Goal: Download file/media

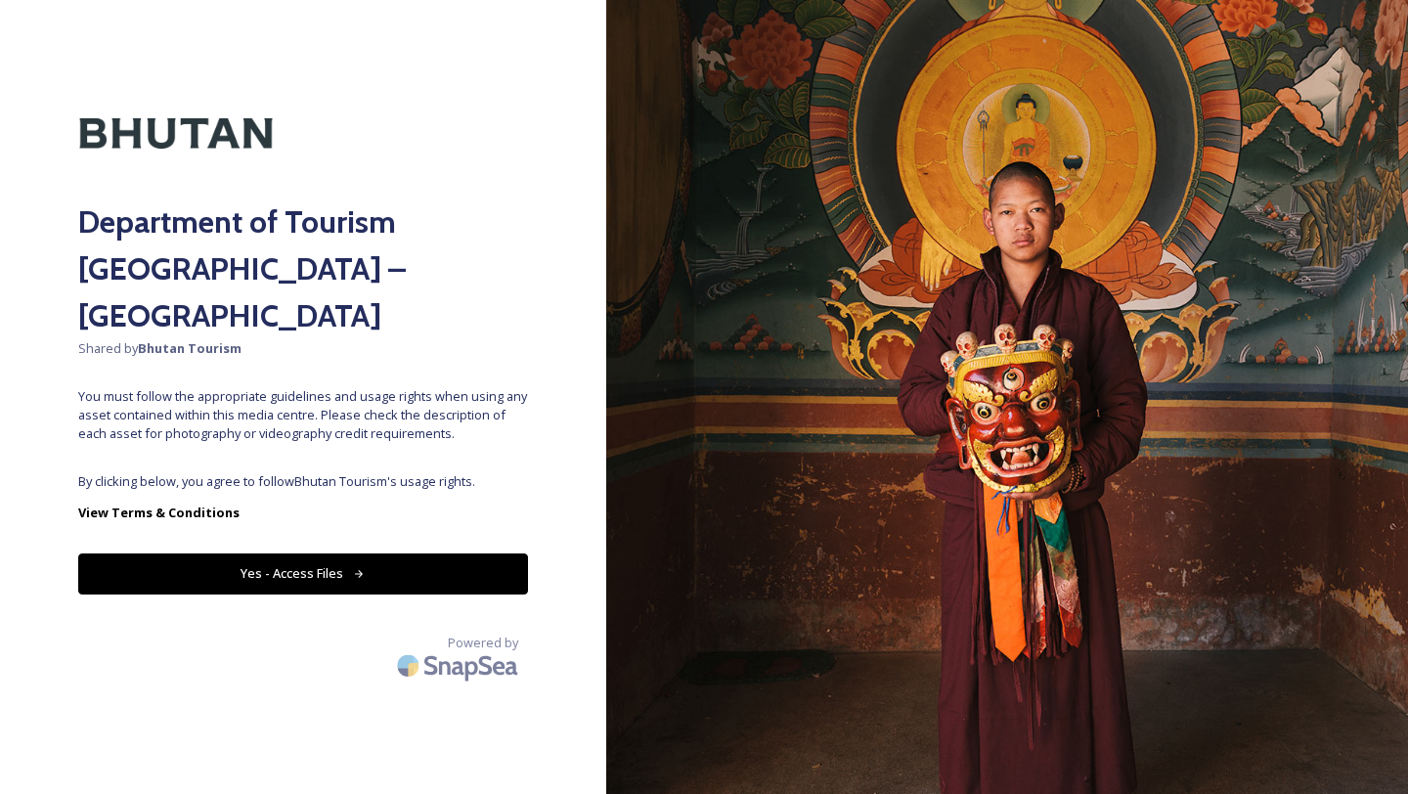
click at [369, 554] on button "Yes - Access Files" at bounding box center [303, 574] width 450 height 40
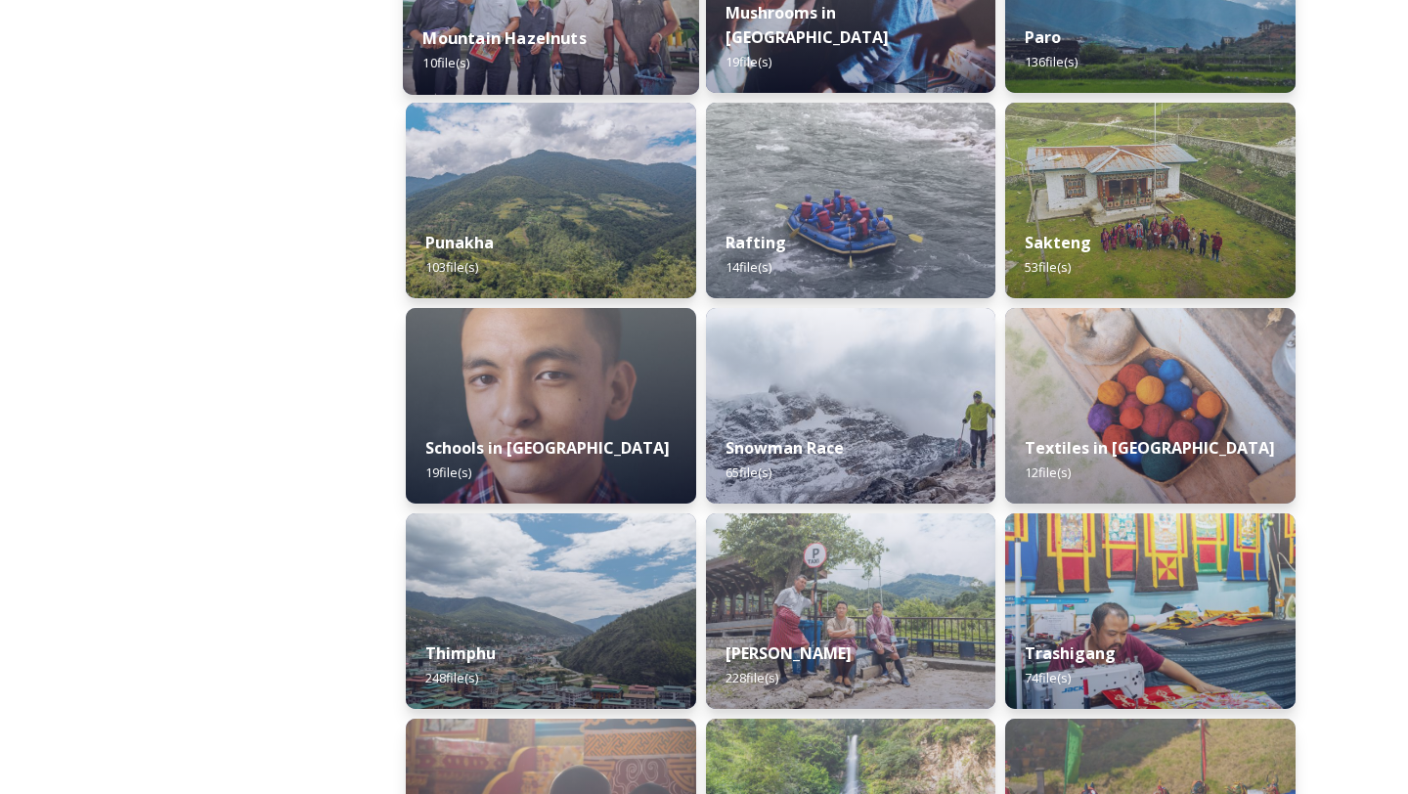
scroll to position [1953, 0]
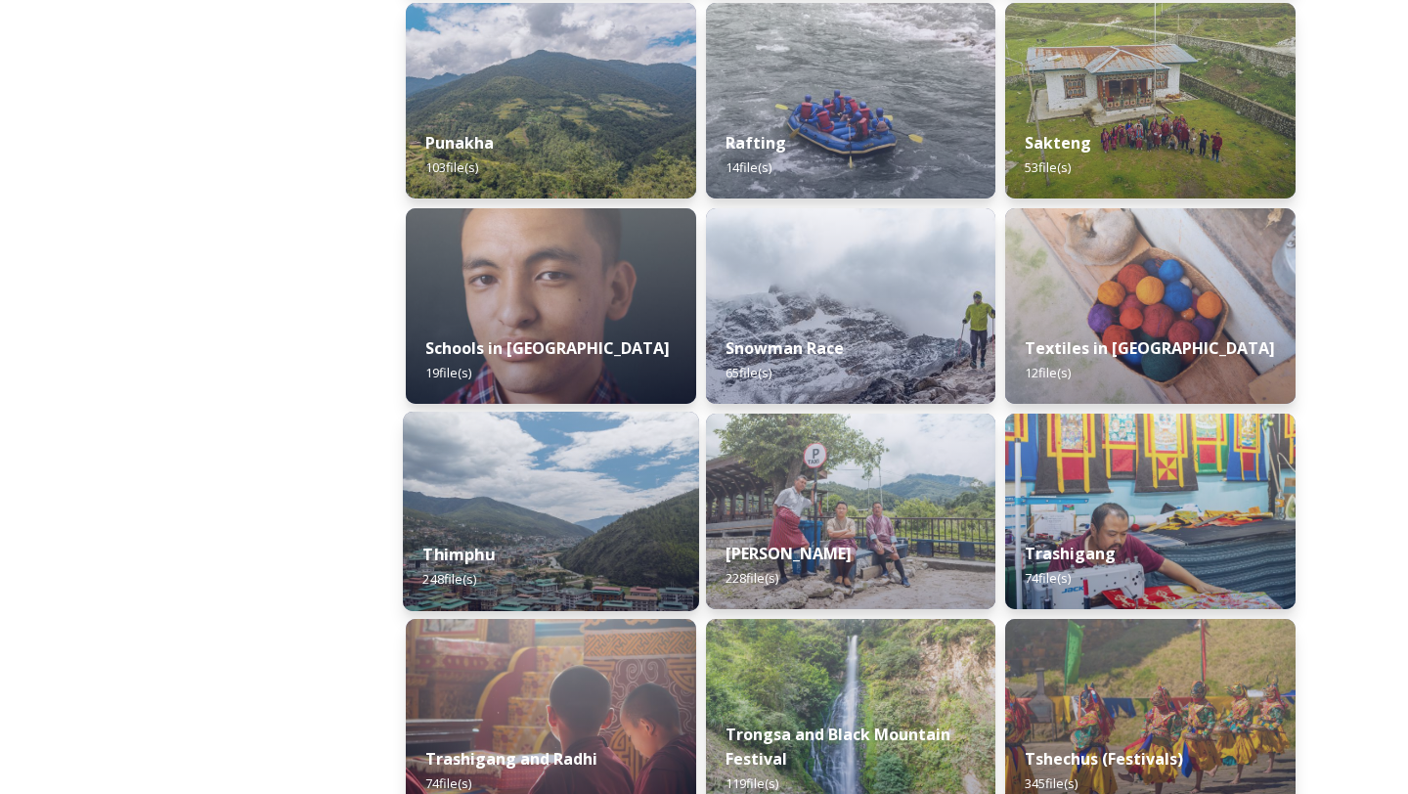
click at [597, 568] on div "Thimphu 248 file(s)" at bounding box center [551, 566] width 296 height 89
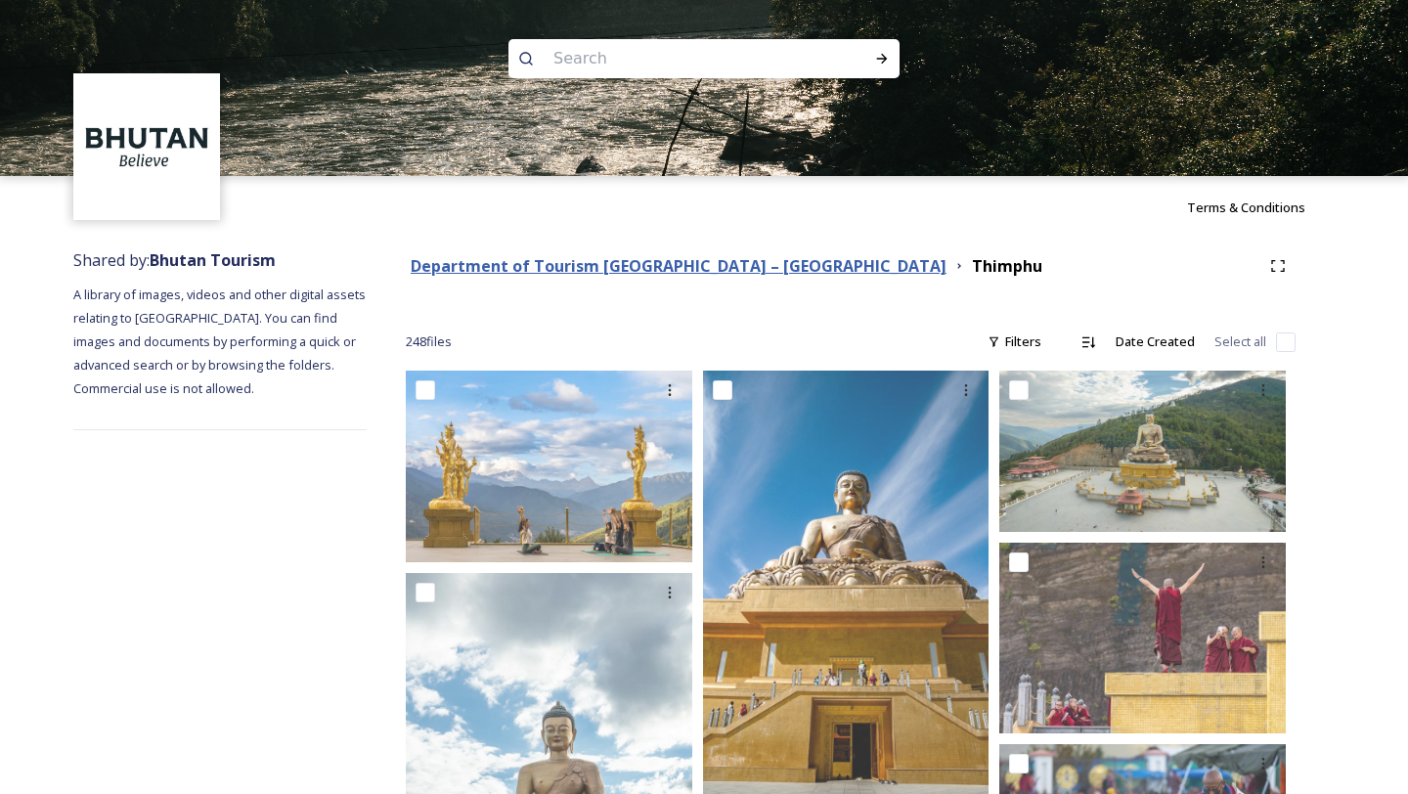
click at [651, 273] on strong "Department of Tourism [GEOGRAPHIC_DATA] – [GEOGRAPHIC_DATA]" at bounding box center [679, 266] width 536 height 22
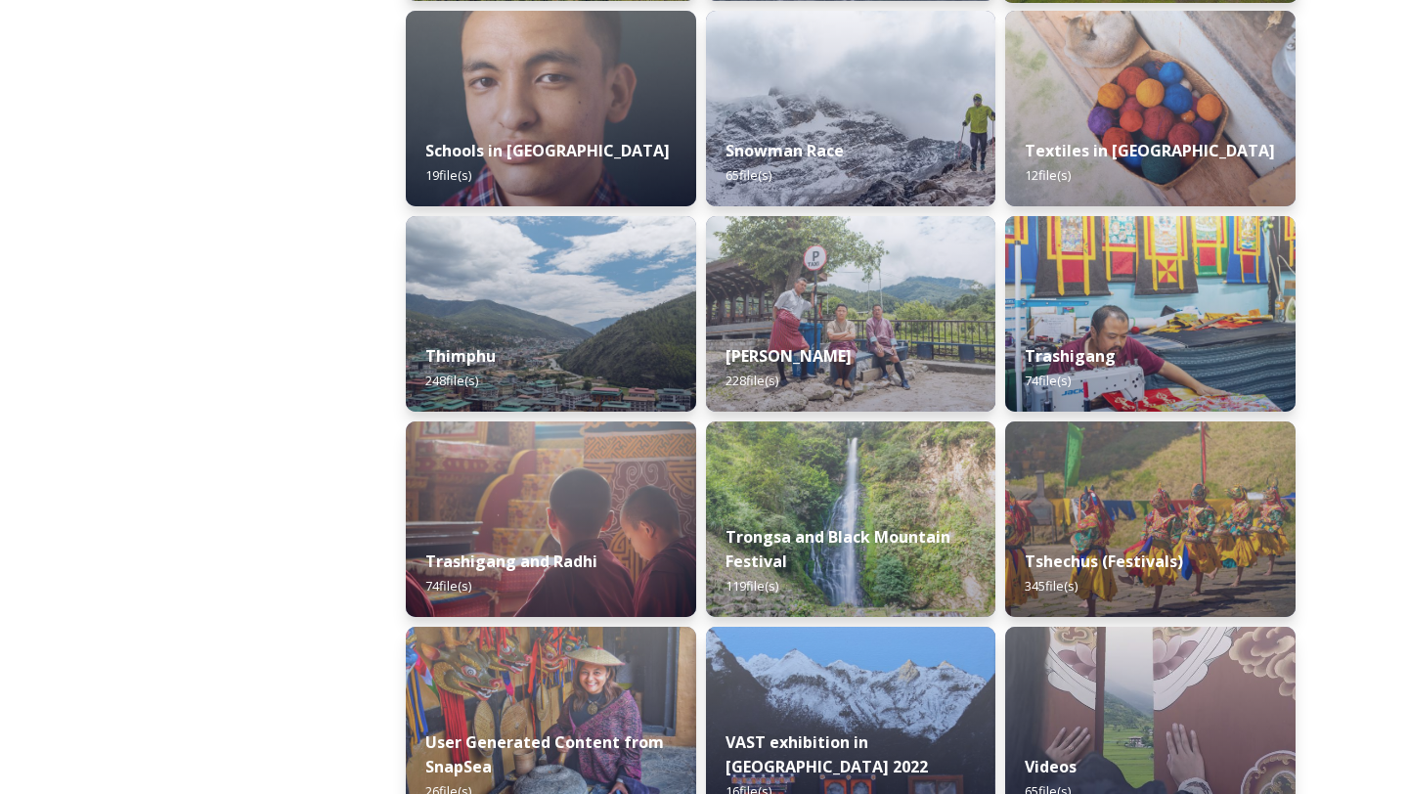
scroll to position [2192, 0]
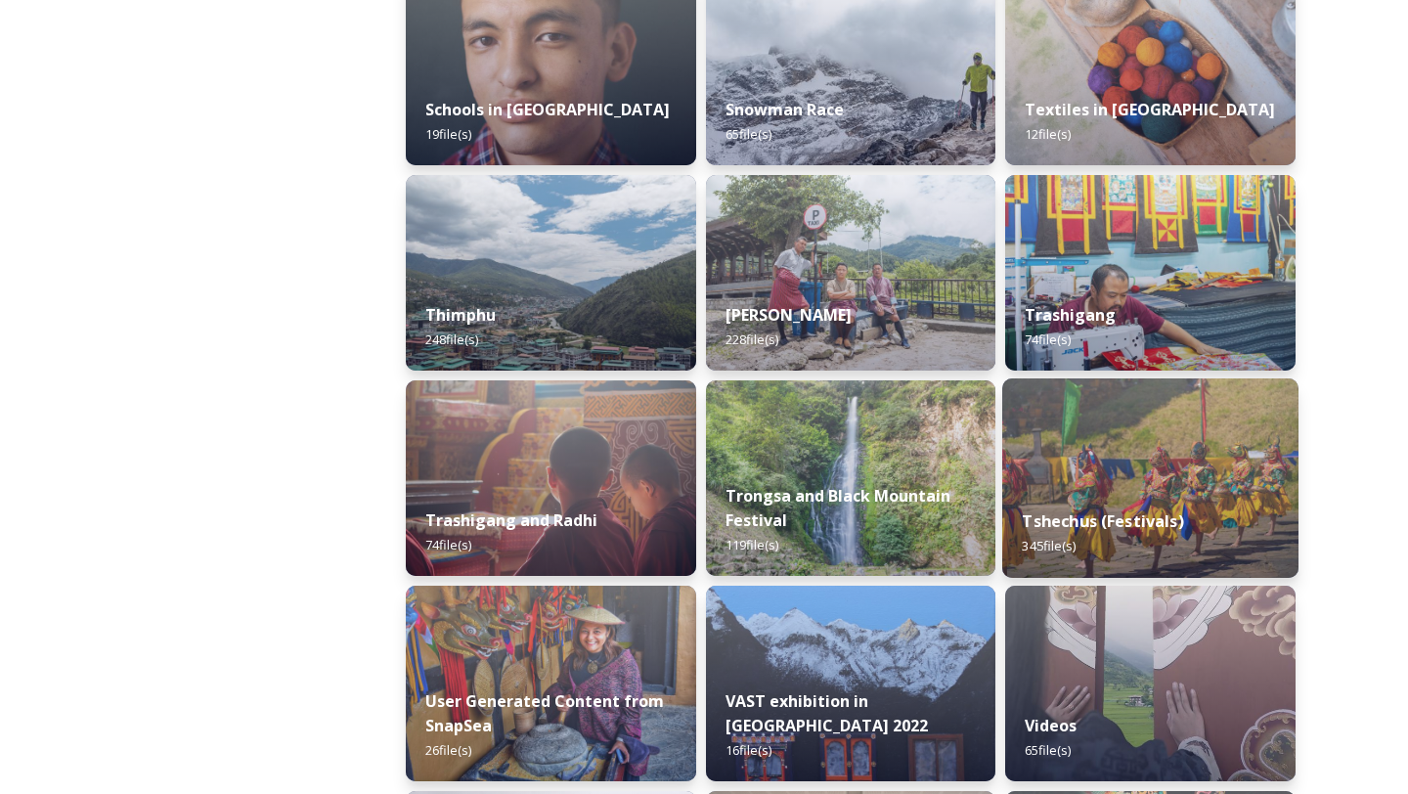
click at [1057, 494] on div "Tshechus (Festivals) 345 file(s)" at bounding box center [1150, 533] width 296 height 89
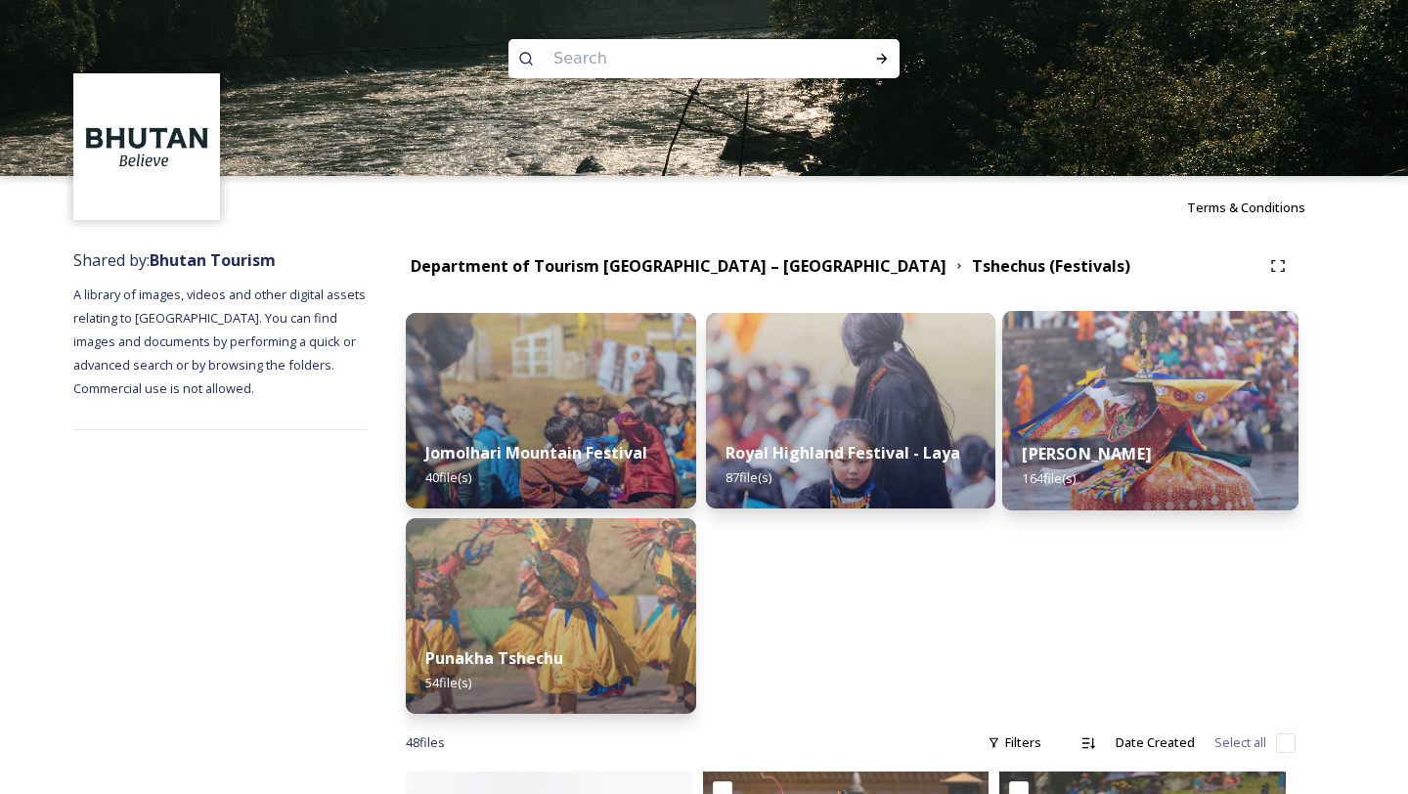
click at [1062, 489] on div "Thimphu Tshechu 164 file(s)" at bounding box center [1150, 465] width 296 height 89
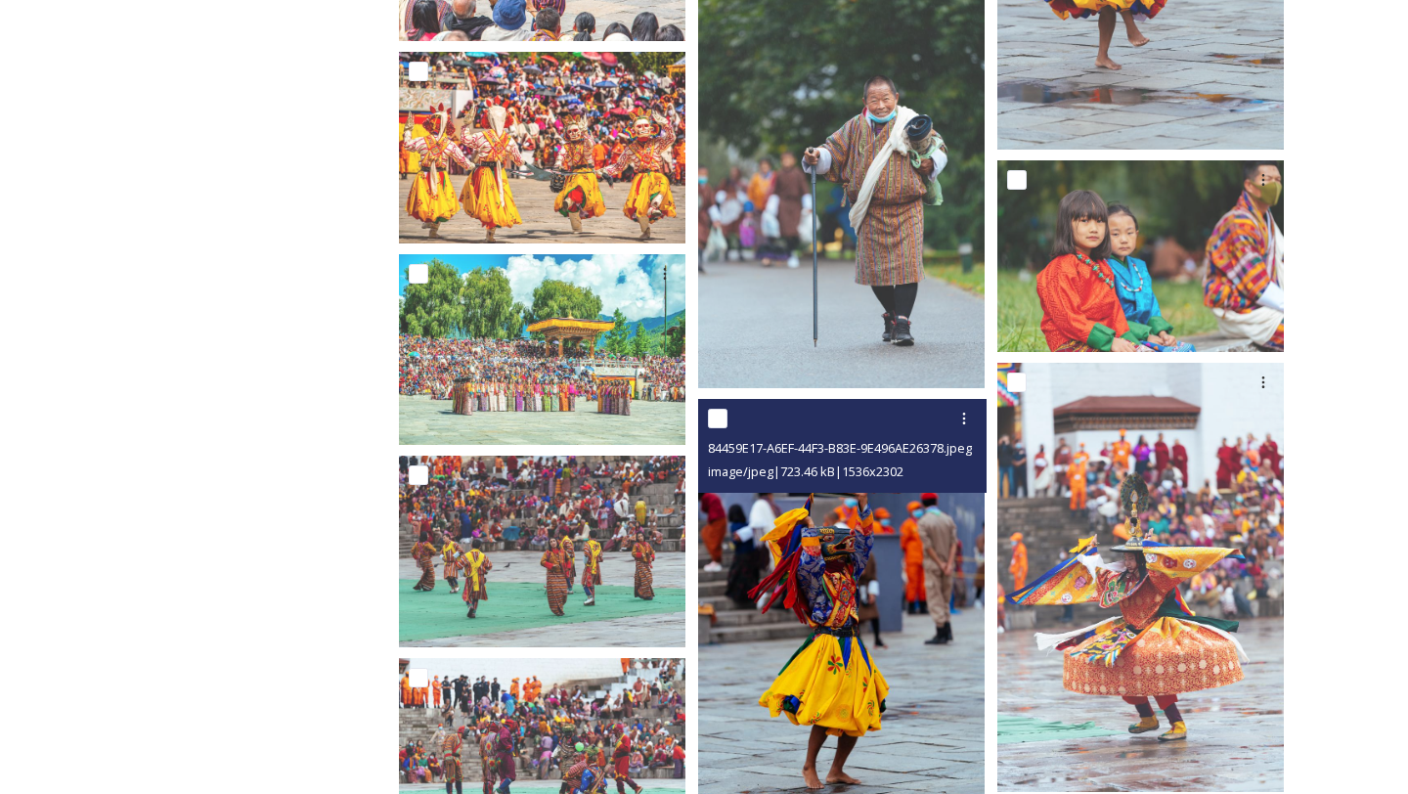
scroll to position [2215, 0]
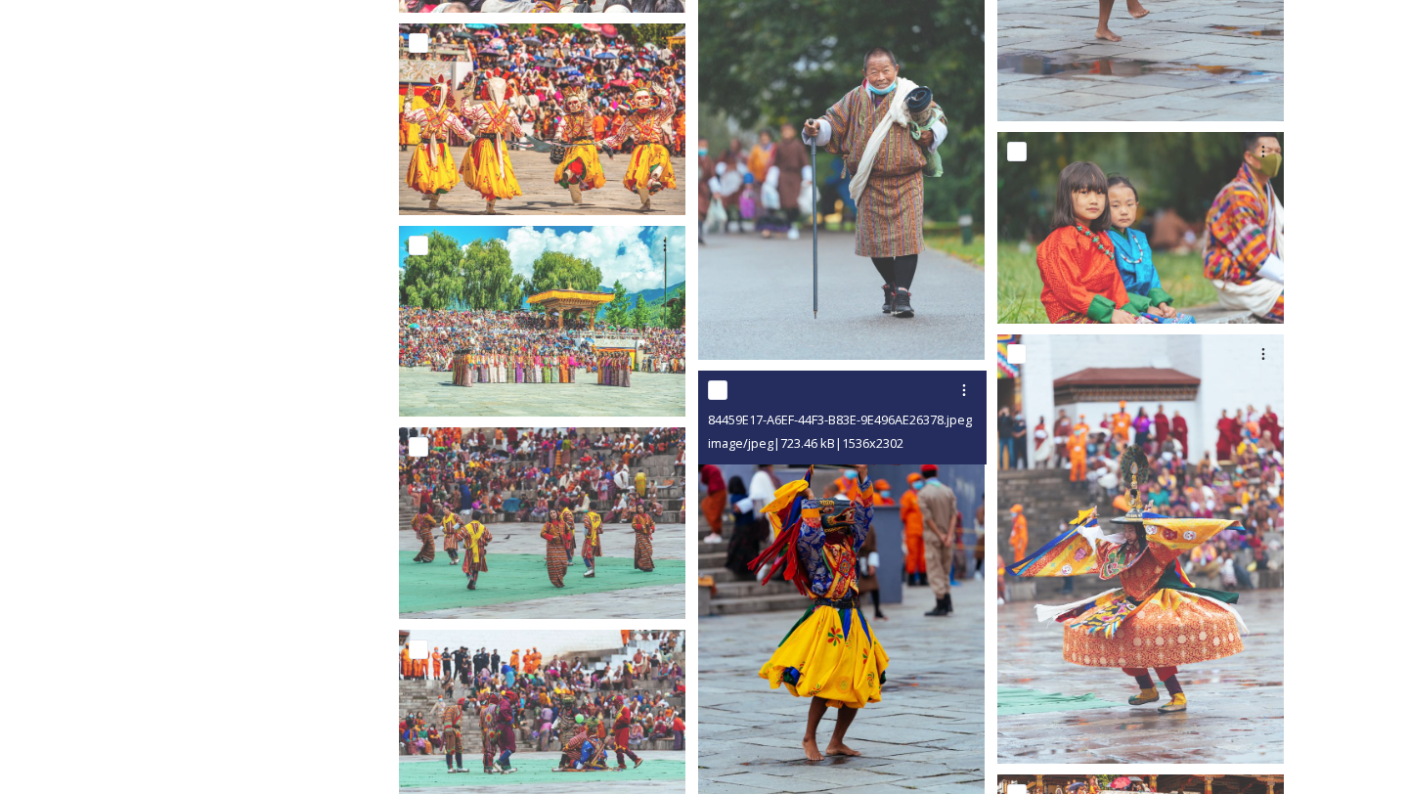
click at [882, 674] on img at bounding box center [841, 585] width 287 height 429
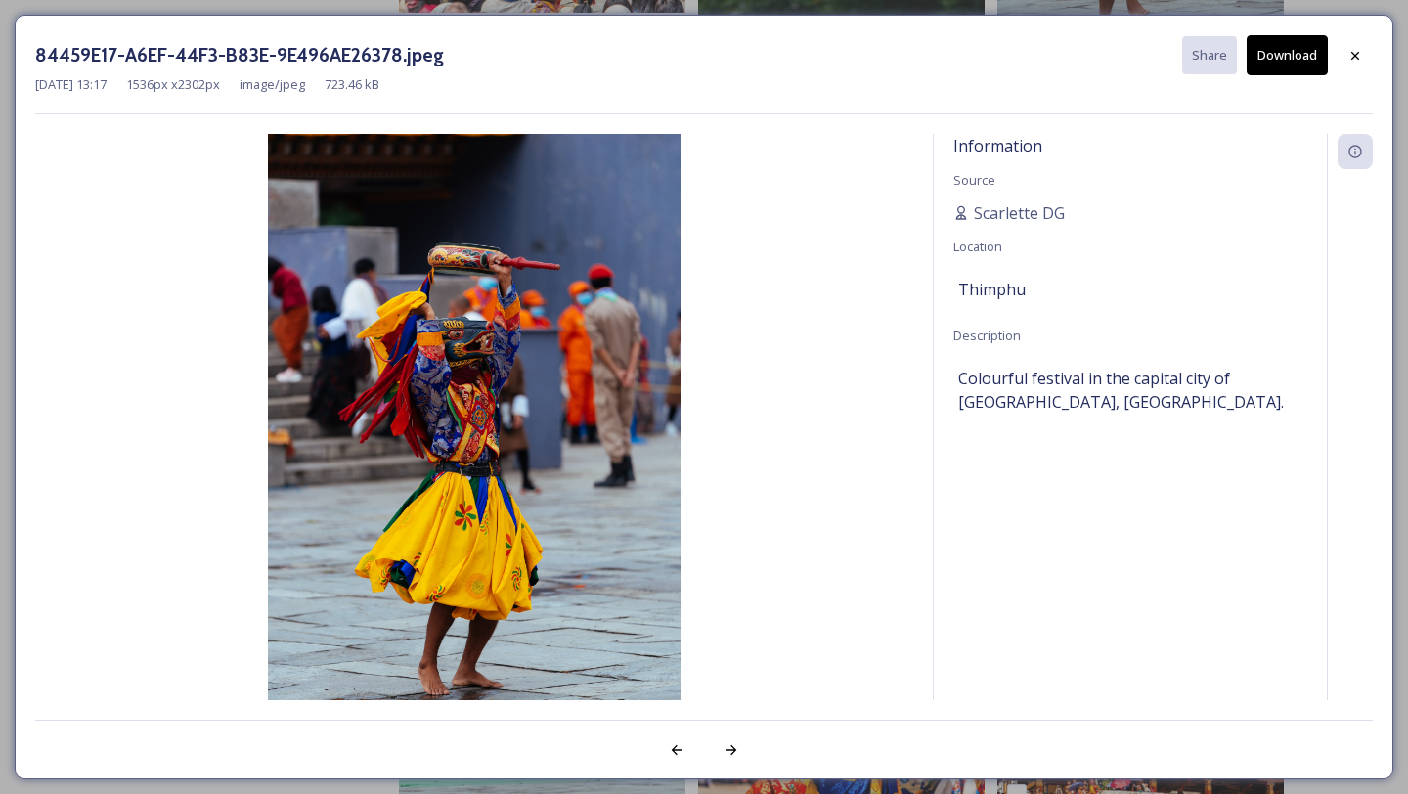
click at [1257, 67] on button "Download" at bounding box center [1287, 55] width 81 height 40
click at [1352, 59] on icon at bounding box center [1356, 56] width 16 height 16
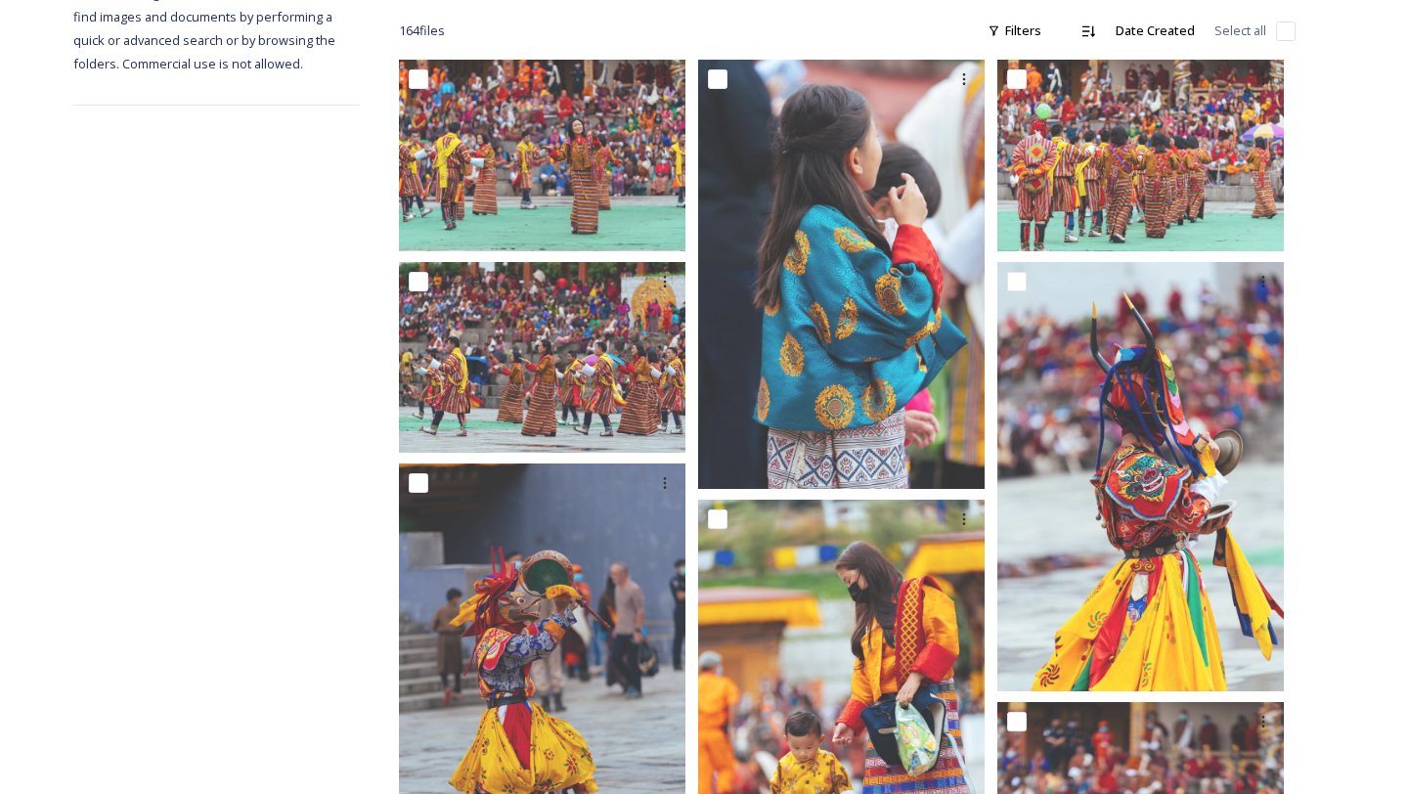
scroll to position [0, 0]
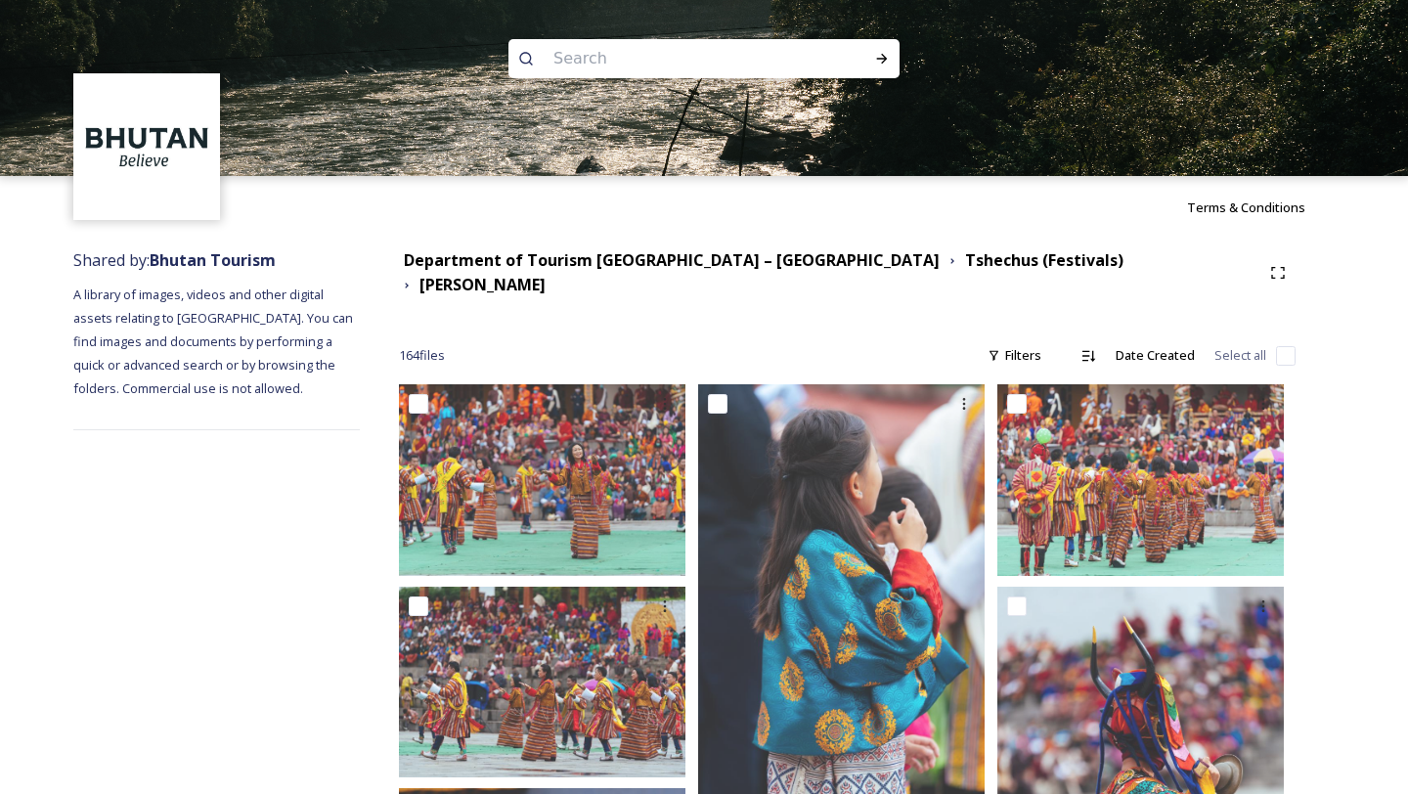
click at [577, 52] on input at bounding box center [678, 58] width 268 height 43
paste input "Tamshing Phala Chhoepa"
type input "Tamshing Phala Chhoepa"
click at [877, 60] on icon at bounding box center [882, 59] width 16 height 16
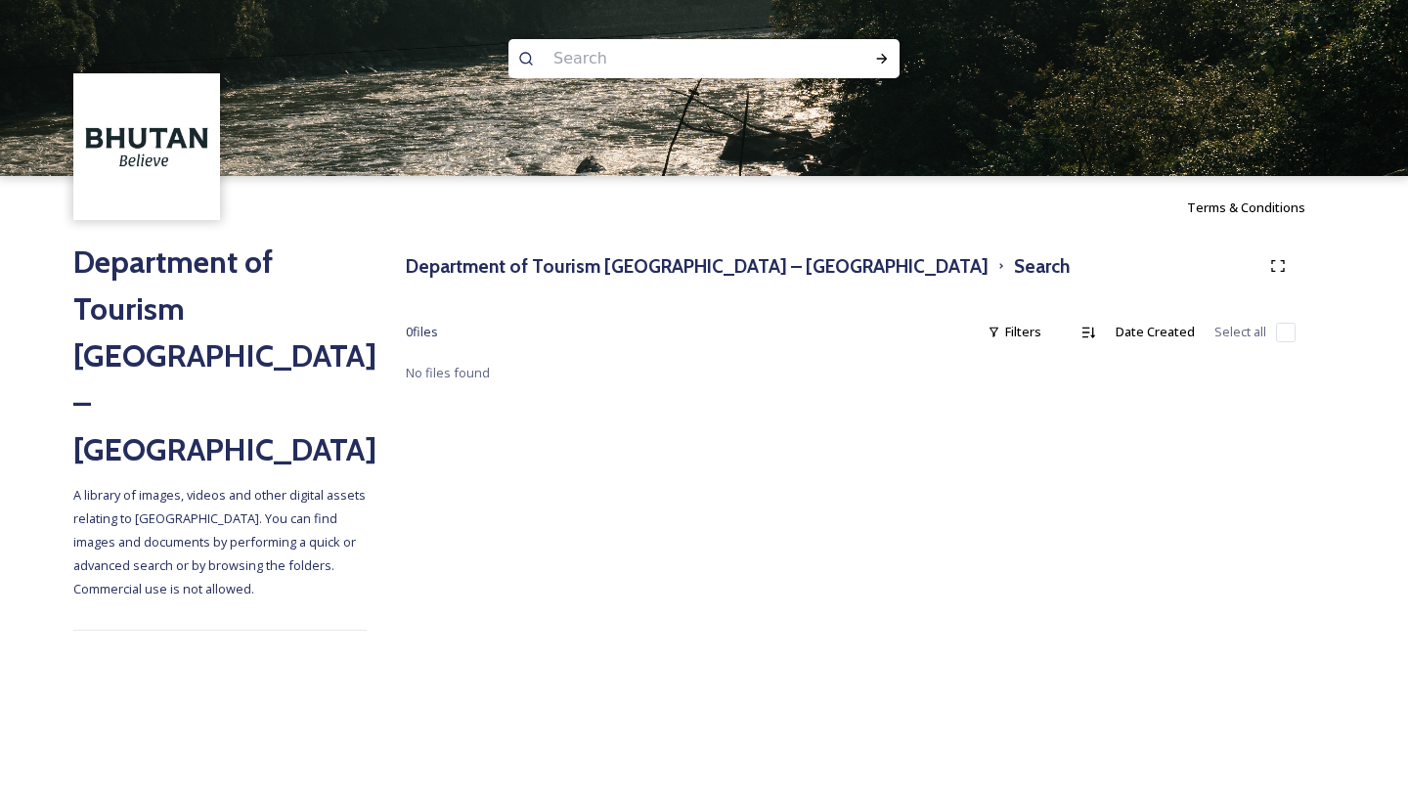
click at [598, 48] on input at bounding box center [678, 58] width 268 height 43
paste input "[PERSON_NAME]"
type input "[PERSON_NAME]"
click at [889, 62] on icon at bounding box center [882, 59] width 16 height 16
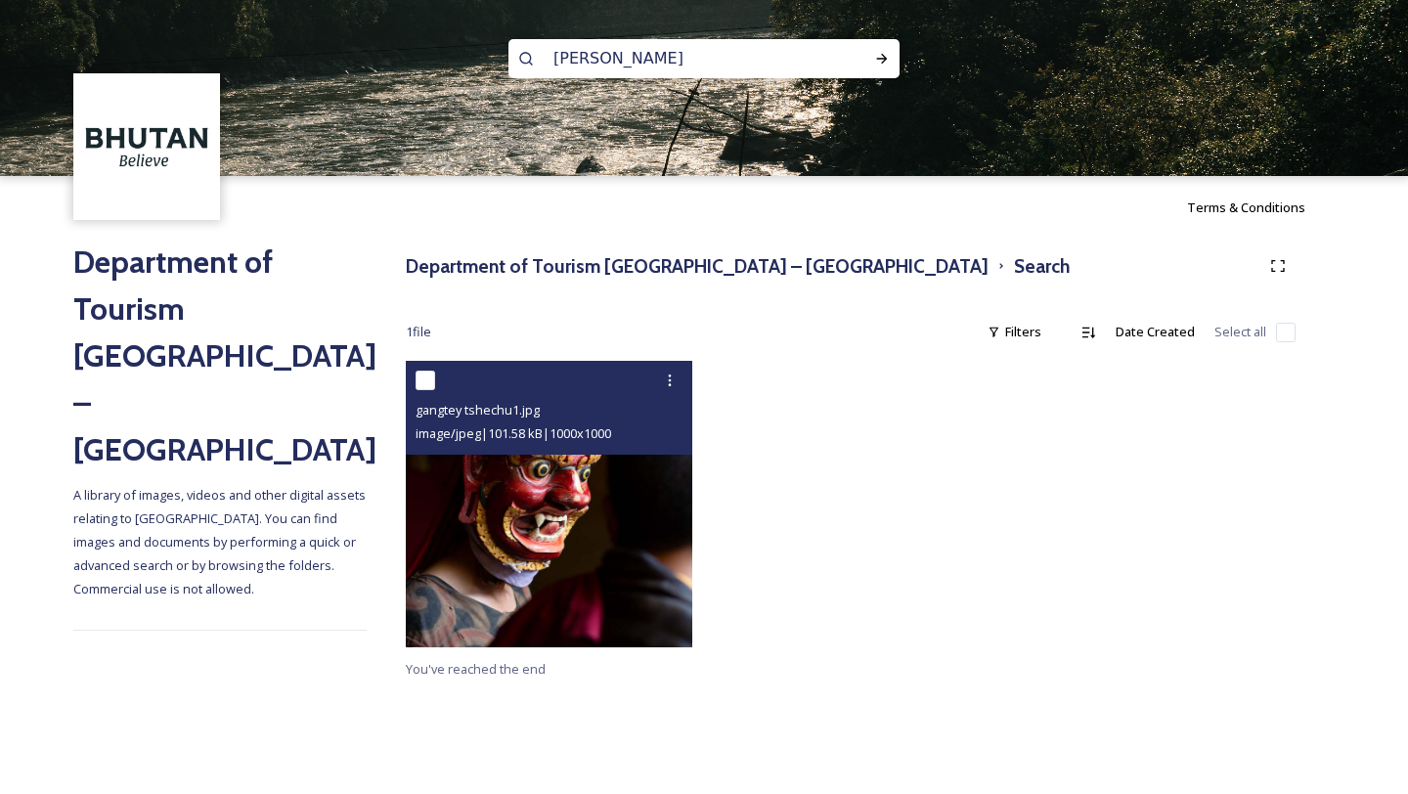
click at [559, 564] on img at bounding box center [549, 504] width 287 height 287
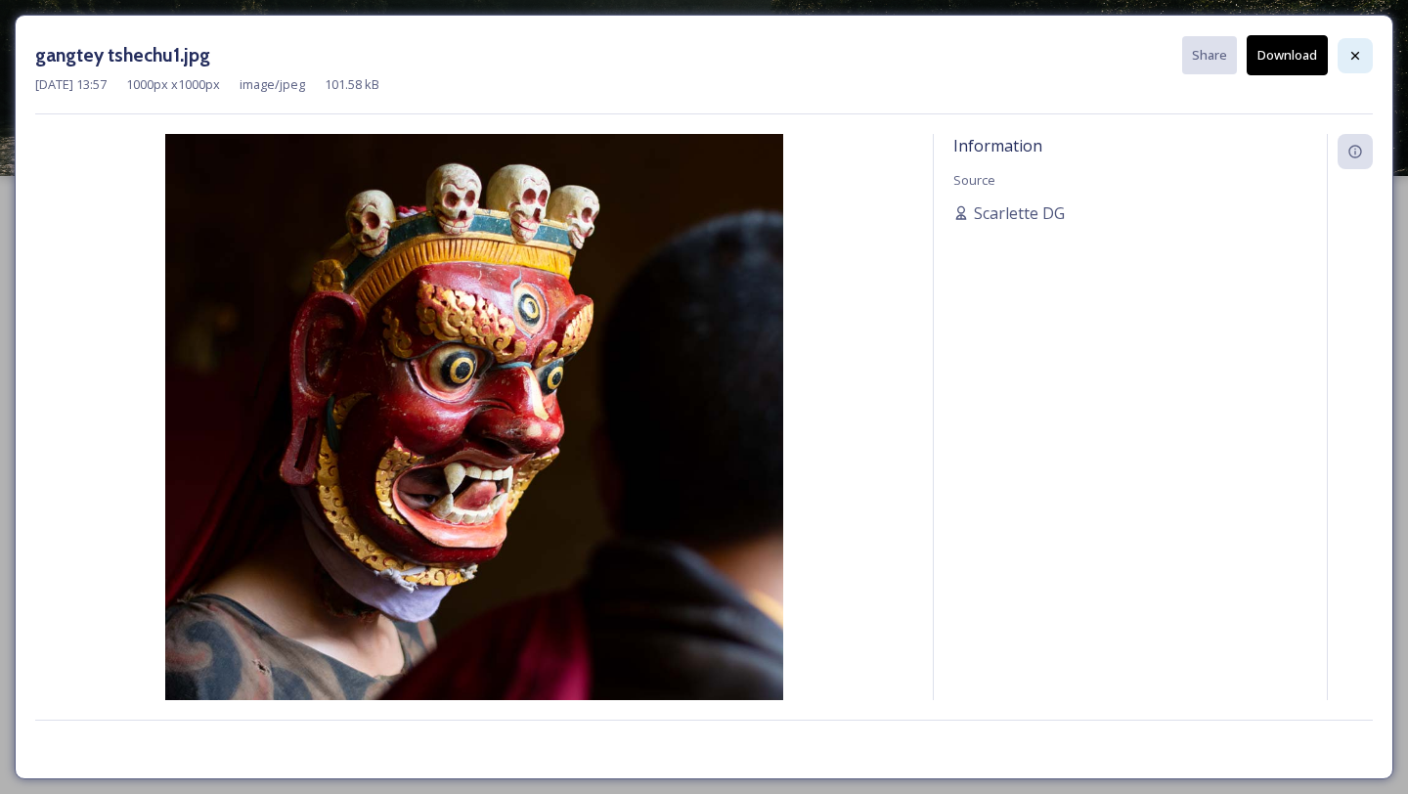
click at [1362, 48] on icon at bounding box center [1356, 56] width 16 height 16
